Goal: Task Accomplishment & Management: Use online tool/utility

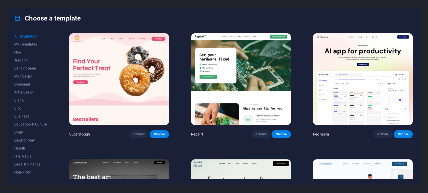
drag, startPoint x: 413, startPoint y: 35, endPoint x: 412, endPoint y: 38, distance: 3.3
click at [412, 38] on div "All Templates My Templates New Trending Landingpage Multipager Onepager Art & D…" at bounding box center [213, 106] width 411 height 157
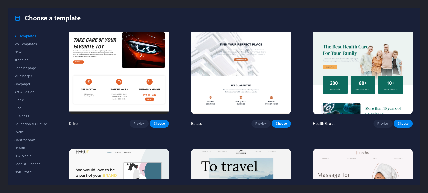
scroll to position [1020, 0]
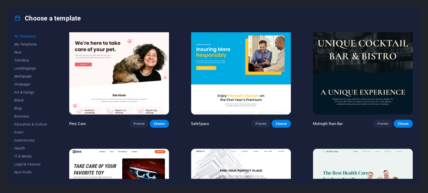
drag, startPoint x: 413, startPoint y: 56, endPoint x: 412, endPoint y: 61, distance: 5.8
click at [412, 61] on div "All Templates My Templates New Trending Landingpage Multipager Onepager Art & D…" at bounding box center [213, 106] width 411 height 157
click at [422, 115] on div "Choose a template All Templates My Templates New Trending Landingpage Multipage…" at bounding box center [214, 96] width 428 height 193
click at [417, 108] on div "All Templates My Templates New Trending Landingpage Multipager Onepager Art & D…" at bounding box center [213, 106] width 411 height 157
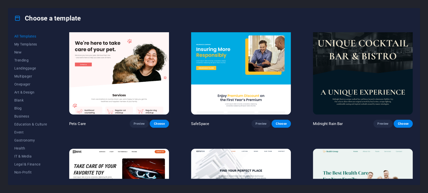
click at [427, 113] on div "Choose a template All Templates My Templates New Trending Landingpage Multipage…" at bounding box center [214, 96] width 428 height 193
click at [424, 112] on div "Choose a template All Templates My Templates New Trending Landingpage Multipage…" at bounding box center [214, 96] width 428 height 193
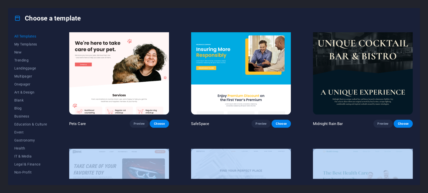
drag, startPoint x: 424, startPoint y: 112, endPoint x: 423, endPoint y: 139, distance: 26.3
click at [423, 139] on div "Choose a template All Templates My Templates New Trending Landingpage Multipage…" at bounding box center [214, 96] width 428 height 193
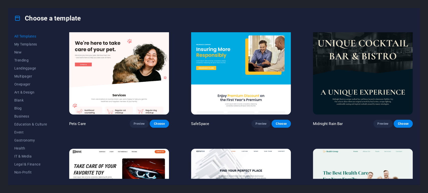
click at [423, 125] on div "Choose a template All Templates My Templates New Trending Landingpage Multipage…" at bounding box center [214, 96] width 428 height 193
click at [418, 125] on div "All Templates My Templates New Trending Landingpage Multipager Onepager Art & D…" at bounding box center [213, 106] width 411 height 157
click at [415, 130] on div "All Templates My Templates New Trending Landingpage Multipager Onepager Art & D…" at bounding box center [213, 106] width 411 height 157
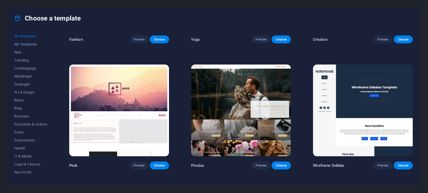
scroll to position [1956, 0]
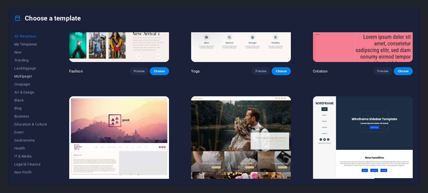
click at [20, 78] on span "Multipager" at bounding box center [30, 76] width 33 height 4
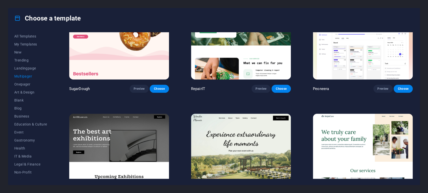
scroll to position [0, 0]
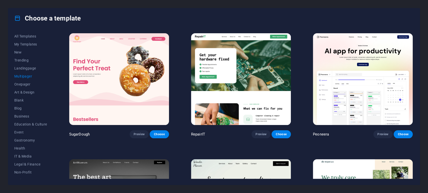
click at [358, 55] on img at bounding box center [363, 79] width 100 height 92
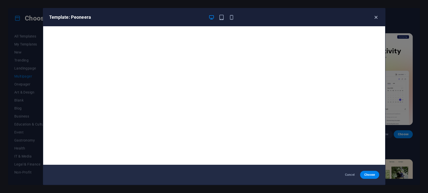
click at [375, 16] on icon "button" at bounding box center [376, 18] width 6 height 6
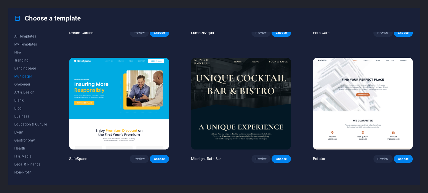
scroll to position [610, 0]
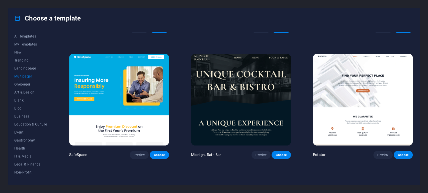
click at [142, 83] on img at bounding box center [119, 100] width 100 height 92
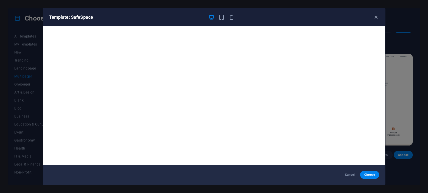
click at [374, 17] on icon "button" at bounding box center [376, 18] width 6 height 6
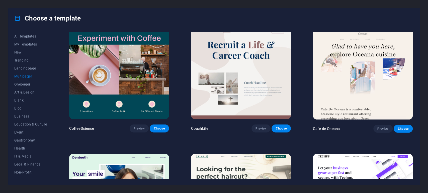
scroll to position [868, 0]
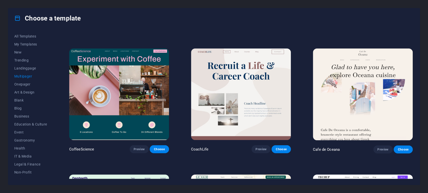
click at [235, 89] on img at bounding box center [241, 95] width 100 height 92
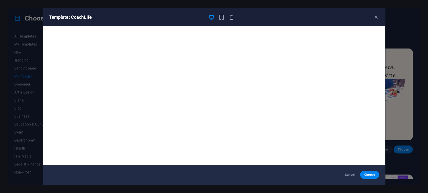
click at [373, 16] on icon "button" at bounding box center [376, 18] width 6 height 6
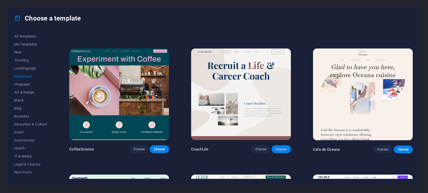
click at [280, 146] on button "Choose" at bounding box center [280, 150] width 19 height 8
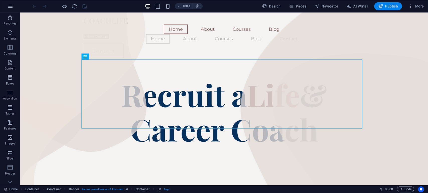
click at [392, 6] on span "Publish" at bounding box center [388, 6] width 20 height 5
